Goal: Task Accomplishment & Management: Manage account settings

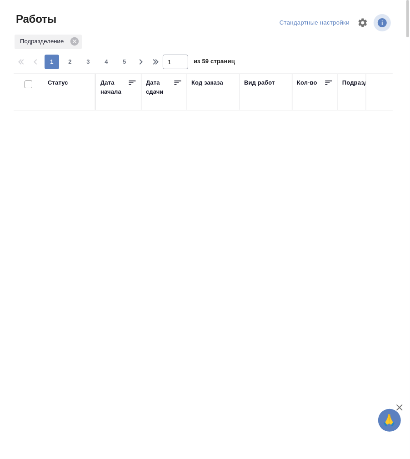
click at [0, 124] on html "🙏 .cls-1 fill:#fff; AWATERA Работы 0 Чаты График Выйти Работы Стандартные настр…" at bounding box center [205, 229] width 410 height 459
click at [64, 82] on div "Статус" at bounding box center [58, 82] width 20 height 9
click at [68, 124] on div at bounding box center [69, 119] width 43 height 17
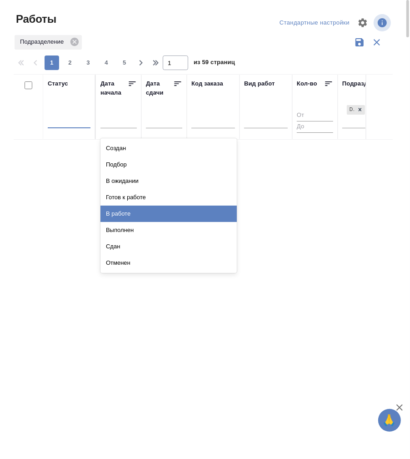
click at [136, 124] on div "В работе" at bounding box center [168, 213] width 136 height 16
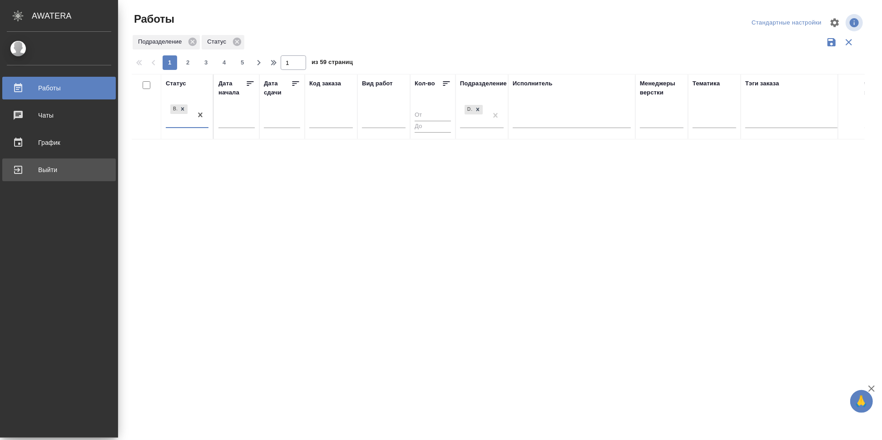
click at [13, 124] on div "Выйти" at bounding box center [59, 170] width 105 height 14
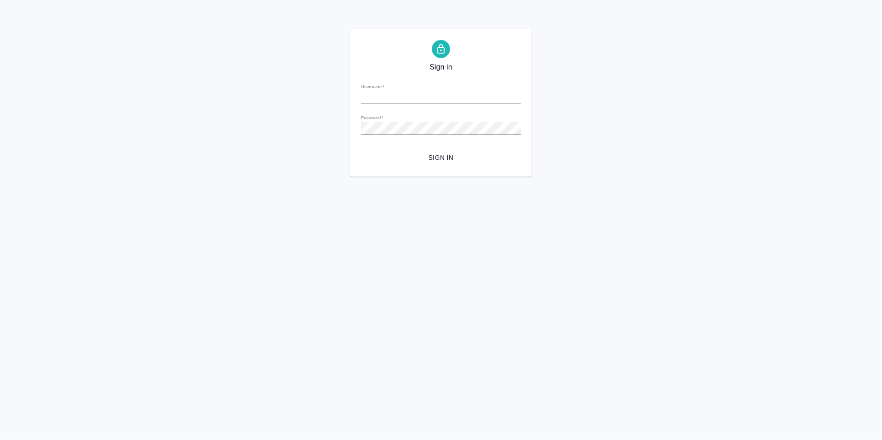
type input "[PERSON_NAME][EMAIL_ADDRESS][DOMAIN_NAME]"
click at [434, 154] on span "Sign in" at bounding box center [441, 157] width 145 height 11
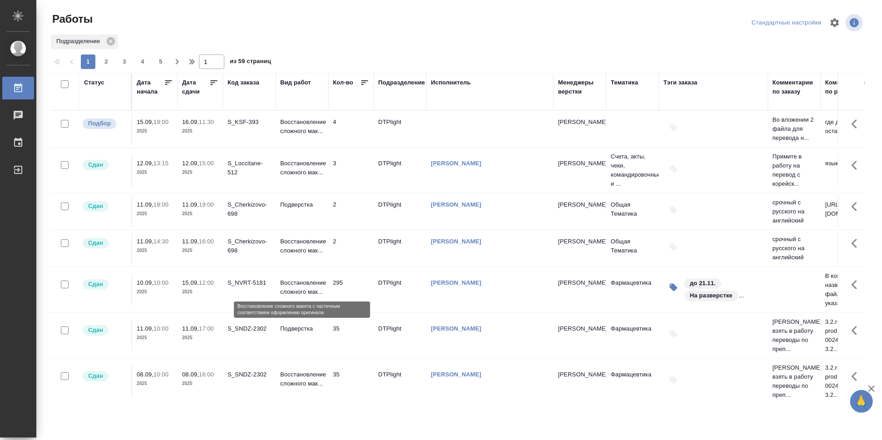
click at [299, 280] on p "Восстановление сложного мак..." at bounding box center [302, 288] width 44 height 18
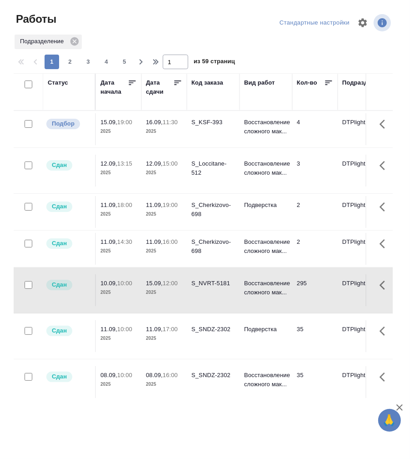
click at [54, 84] on div "Статус" at bounding box center [58, 82] width 20 height 9
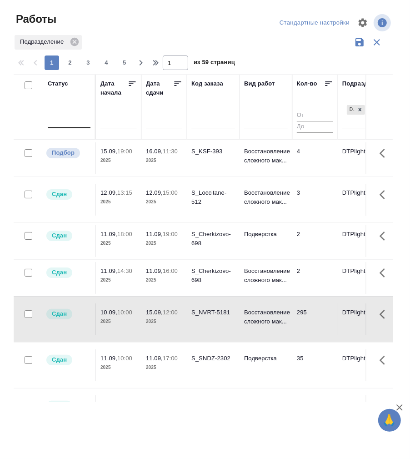
click at [61, 127] on div at bounding box center [69, 119] width 43 height 17
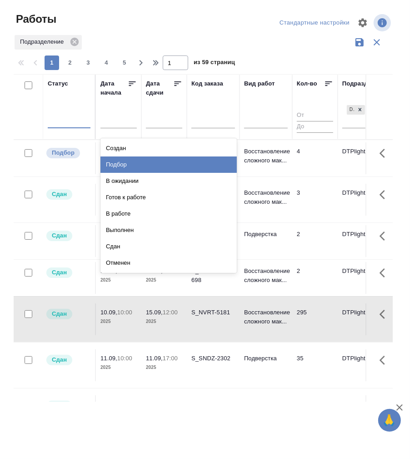
click at [122, 162] on div "Подбор" at bounding box center [168, 164] width 136 height 16
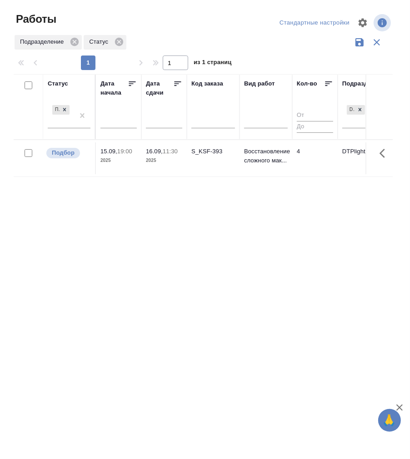
click at [69, 128] on div "Подбор" at bounding box center [69, 118] width 43 height 31
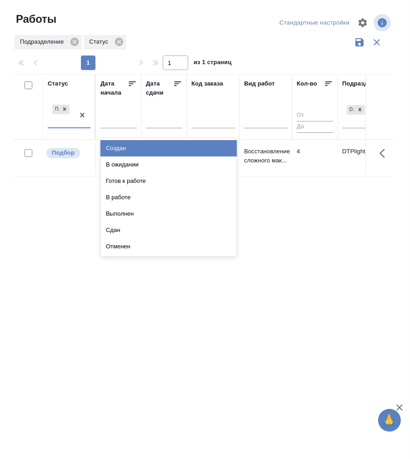
click at [69, 126] on div "Подбор" at bounding box center [61, 115] width 26 height 25
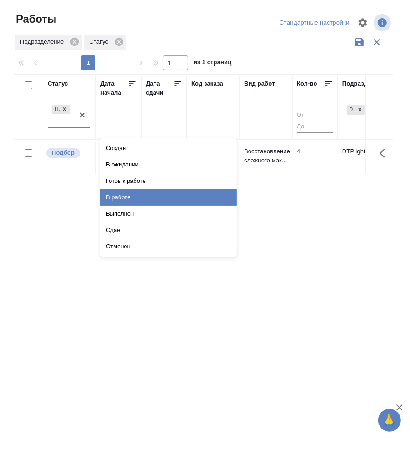
click at [140, 193] on div "В работе" at bounding box center [168, 197] width 136 height 16
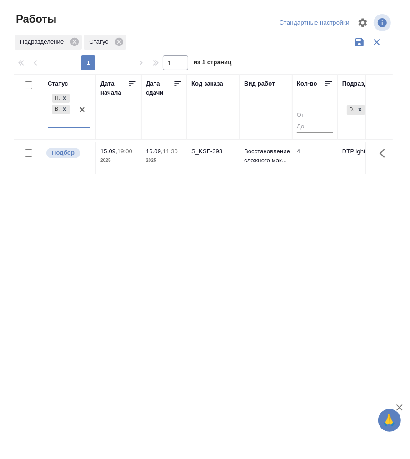
click at [71, 126] on div "Подбор В работе" at bounding box center [61, 109] width 26 height 35
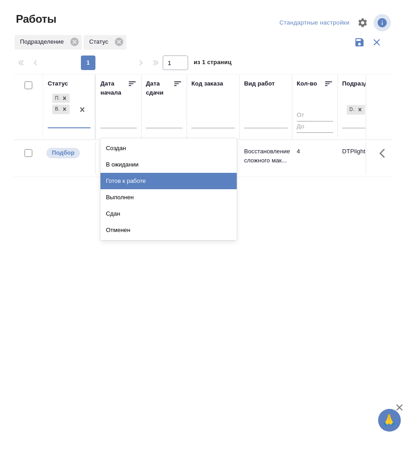
click at [116, 176] on div "Готов к работе" at bounding box center [168, 181] width 136 height 16
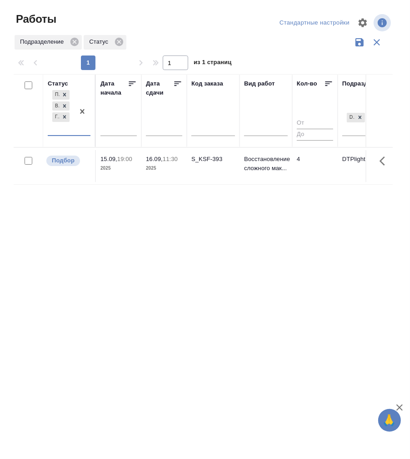
click at [74, 133] on div "Подбор В работе Готов к работе" at bounding box center [61, 111] width 26 height 47
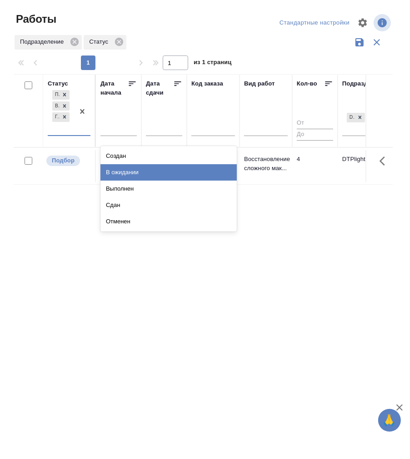
click at [133, 173] on div "В ожидании" at bounding box center [168, 172] width 136 height 16
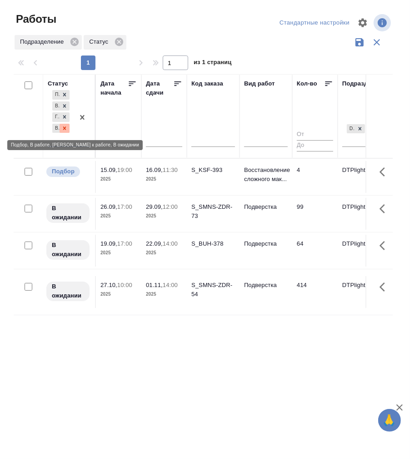
click at [62, 129] on icon at bounding box center [64, 128] width 6 height 6
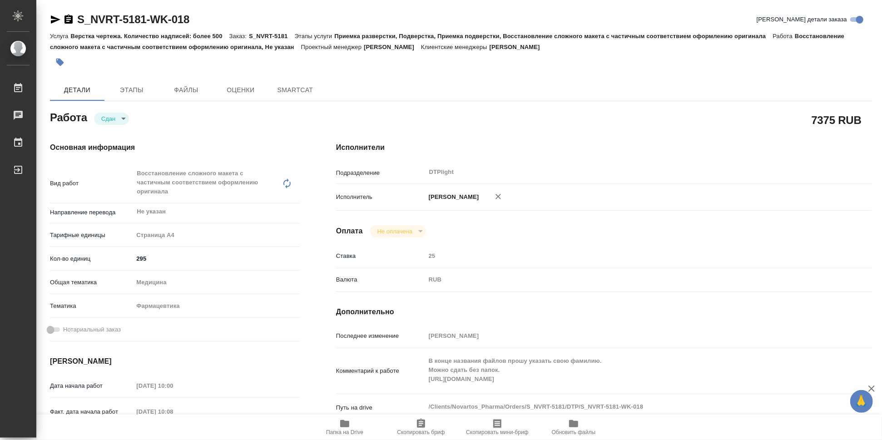
type textarea "x"
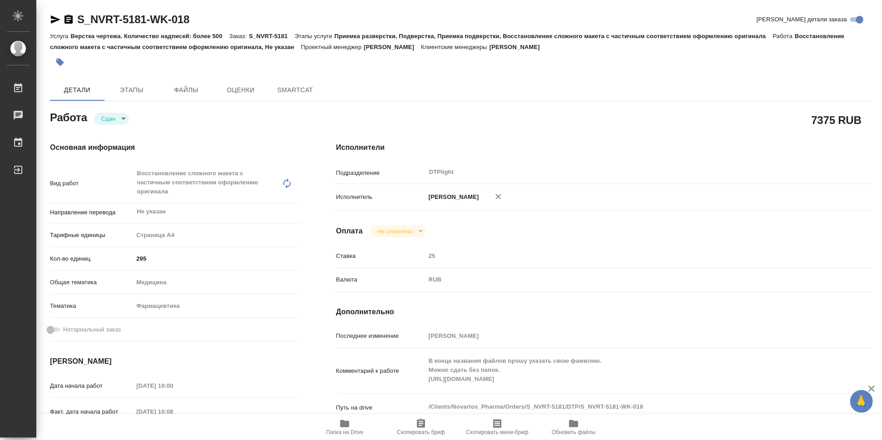
type textarea "x"
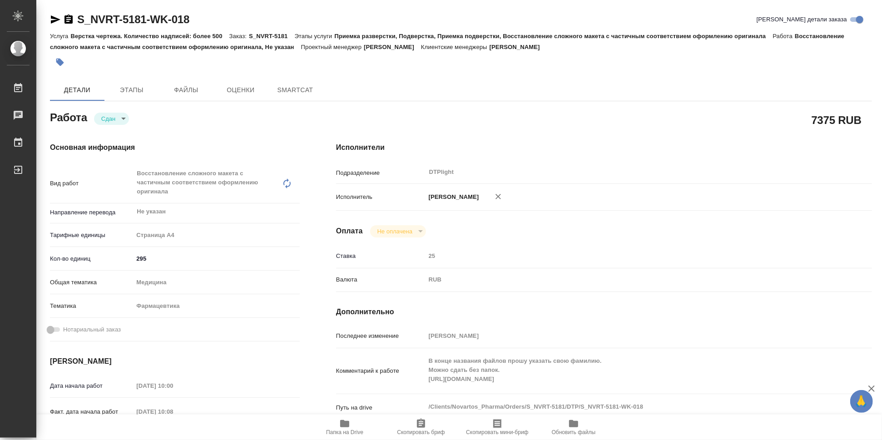
type textarea "x"
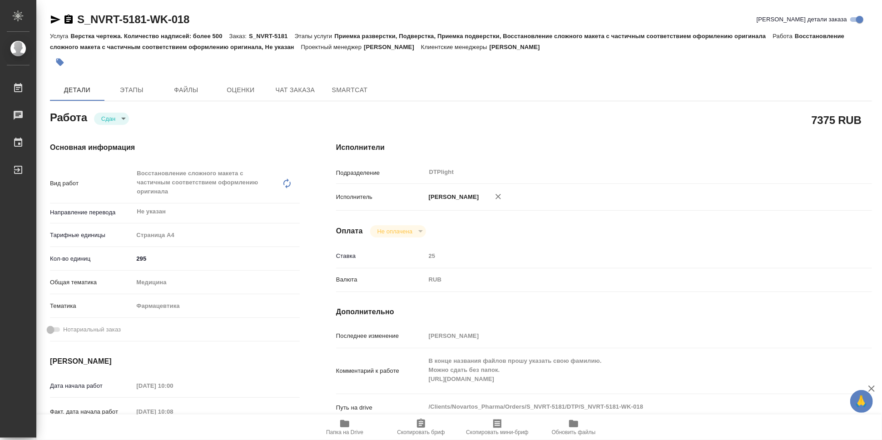
type textarea "x"
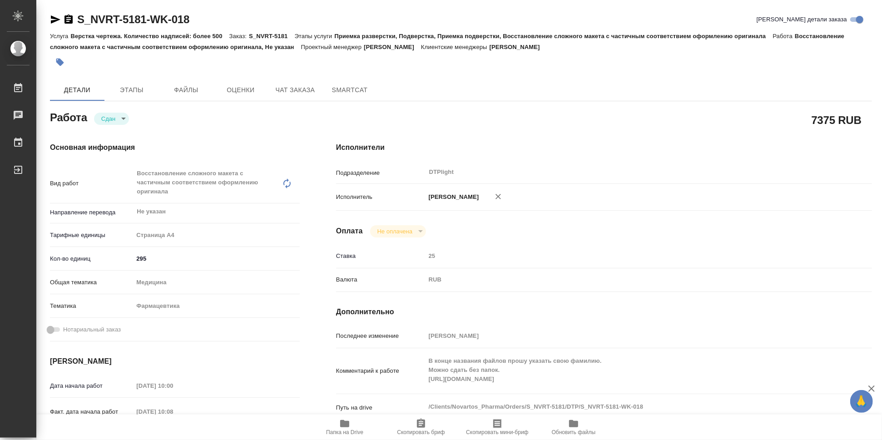
type textarea "x"
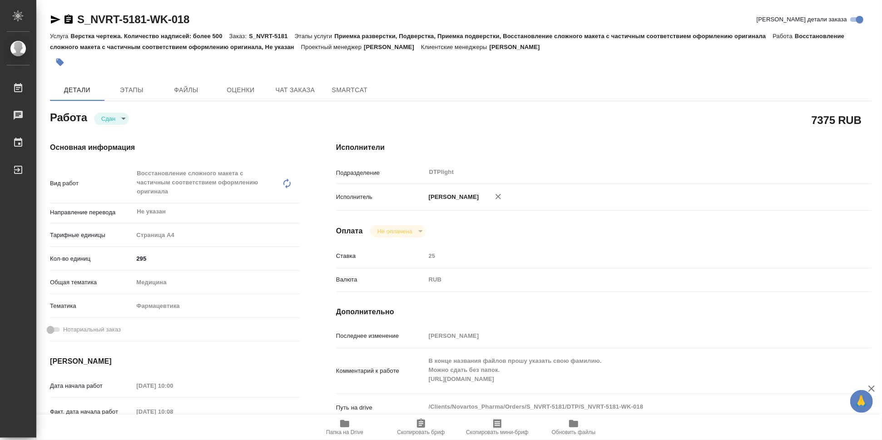
click at [343, 424] on icon "button" at bounding box center [344, 423] width 9 height 7
